Goal: Information Seeking & Learning: Learn about a topic

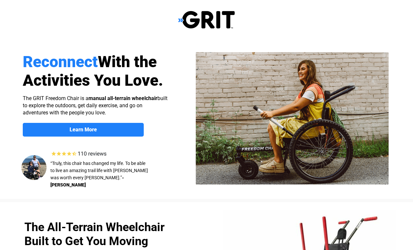
select select "US"
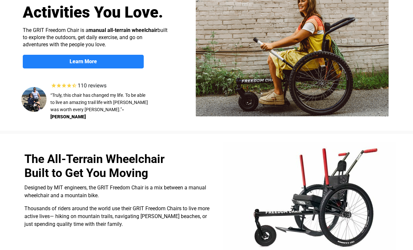
scroll to position [66, 0]
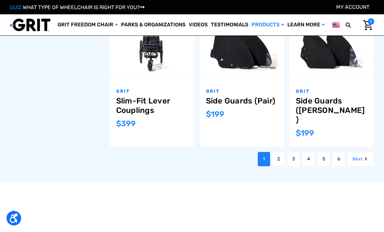
click at [280, 152] on link "2" at bounding box center [278, 159] width 13 height 14
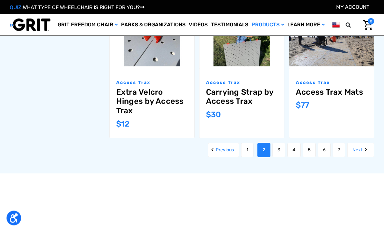
scroll to position [668, 0]
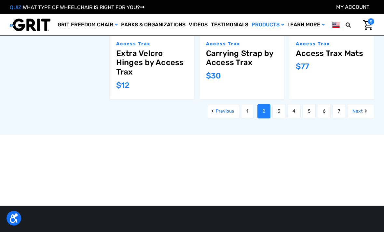
click at [276, 104] on link "3" at bounding box center [278, 111] width 13 height 14
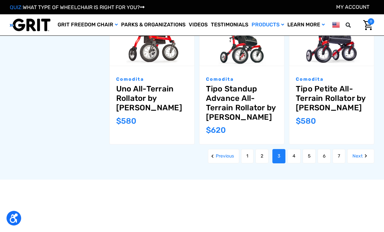
scroll to position [702, 0]
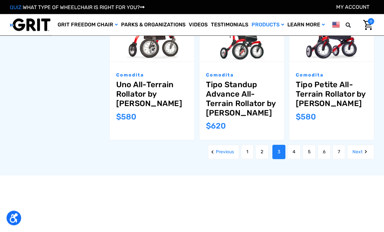
click at [292, 145] on link "4" at bounding box center [293, 152] width 13 height 14
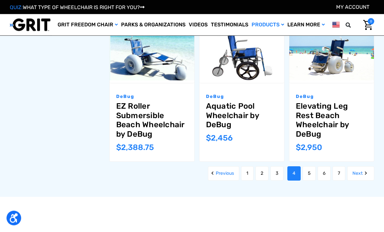
scroll to position [660, 0]
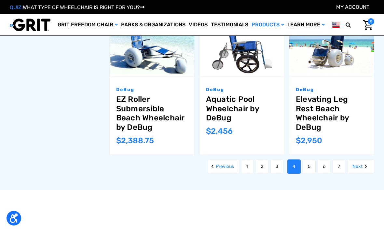
click at [306, 167] on link "5" at bounding box center [309, 166] width 13 height 14
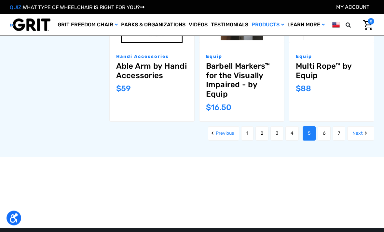
scroll to position [728, 0]
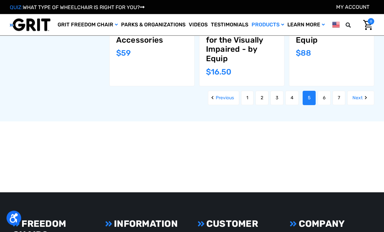
click at [321, 93] on link "6" at bounding box center [324, 98] width 13 height 14
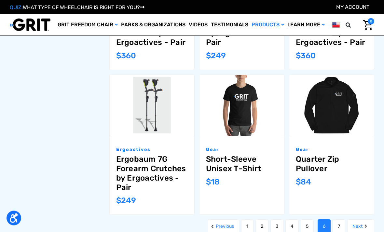
scroll to position [625, 0]
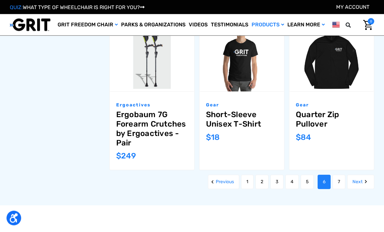
click at [341, 177] on link "7" at bounding box center [339, 182] width 13 height 14
